Goal: Transaction & Acquisition: Obtain resource

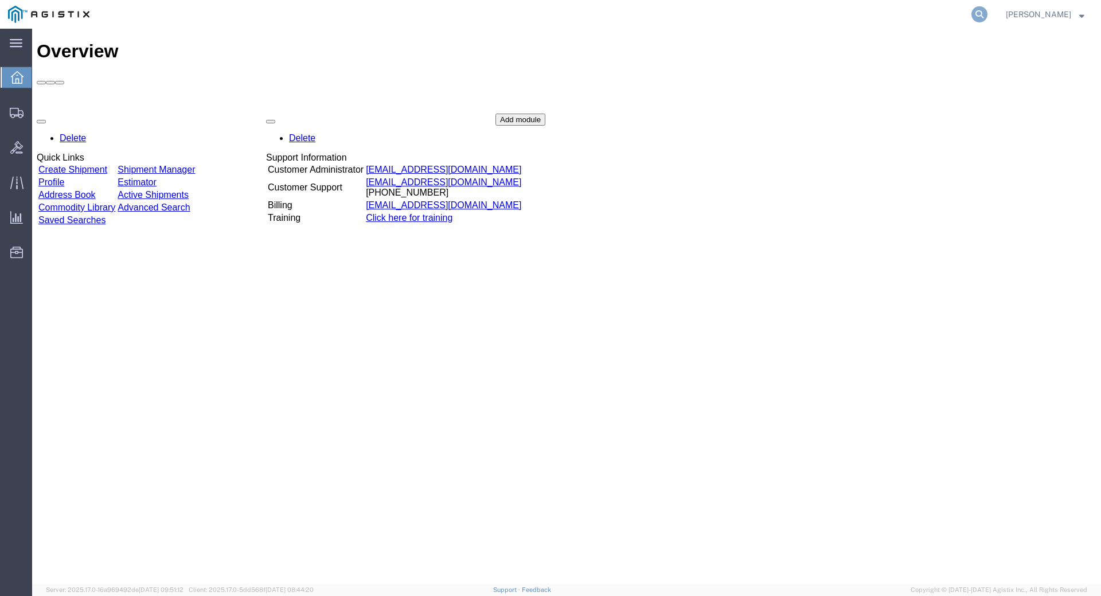
click at [987, 14] on icon at bounding box center [979, 14] width 16 height 16
type input "56300471"
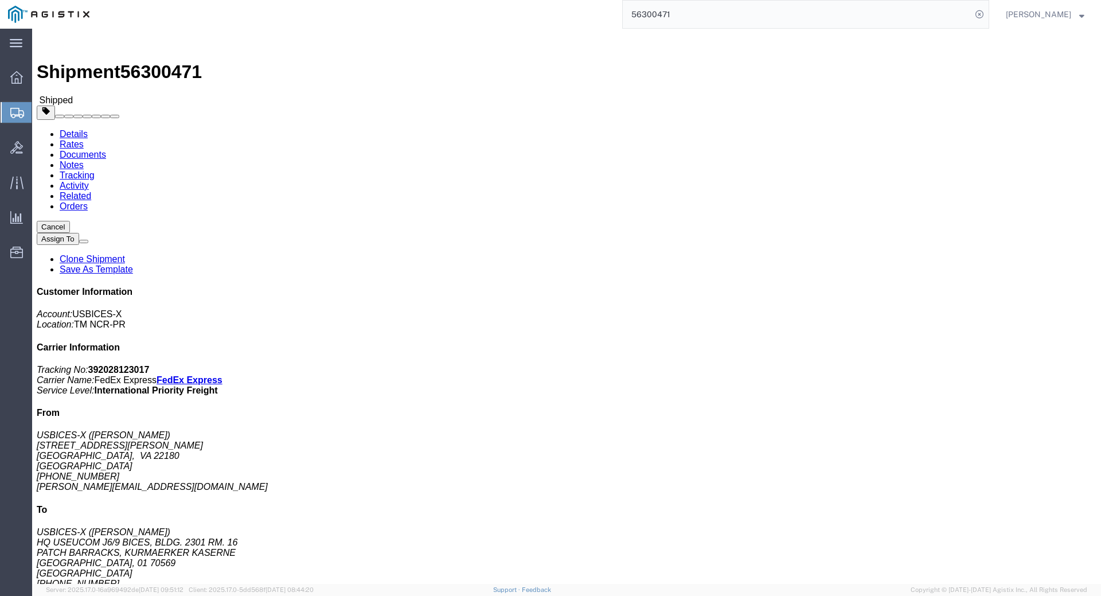
click link "Documents"
